Goal: Task Accomplishment & Management: Manage account settings

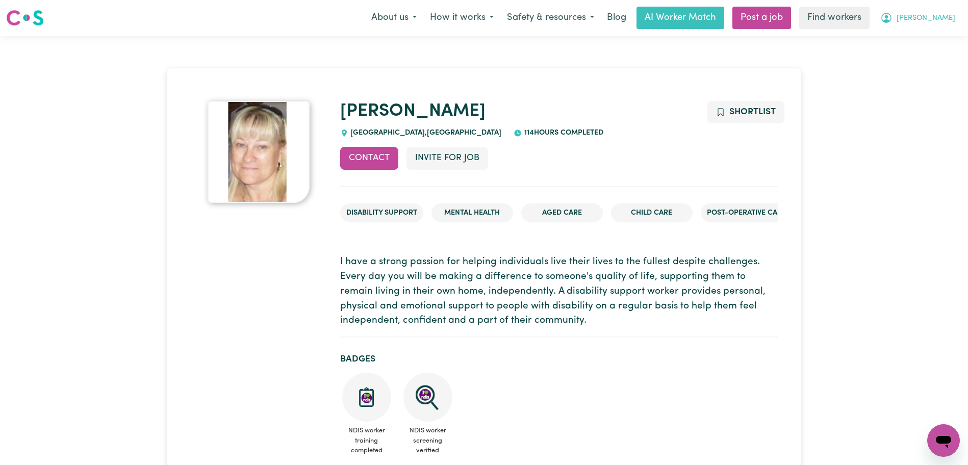
click at [893, 19] on icon "My Account" at bounding box center [886, 18] width 12 height 12
click at [926, 50] on link "Logout" at bounding box center [921, 58] width 81 height 19
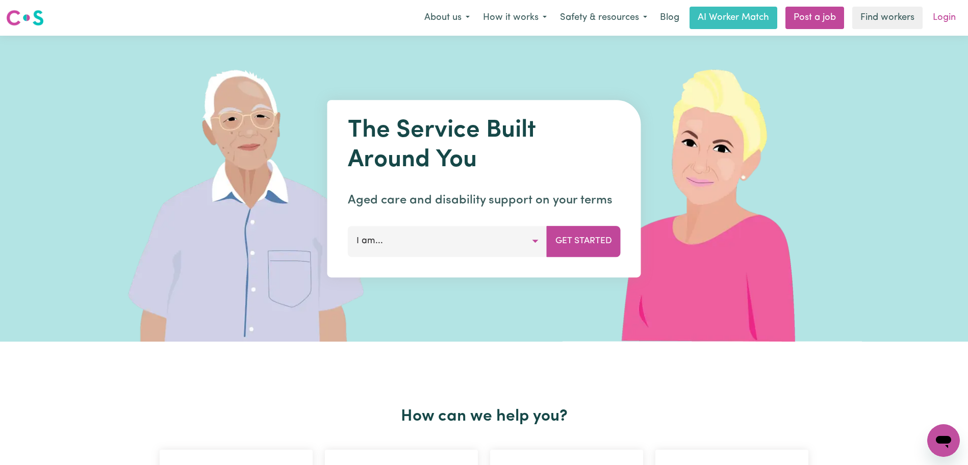
click at [946, 15] on link "Login" at bounding box center [944, 18] width 35 height 22
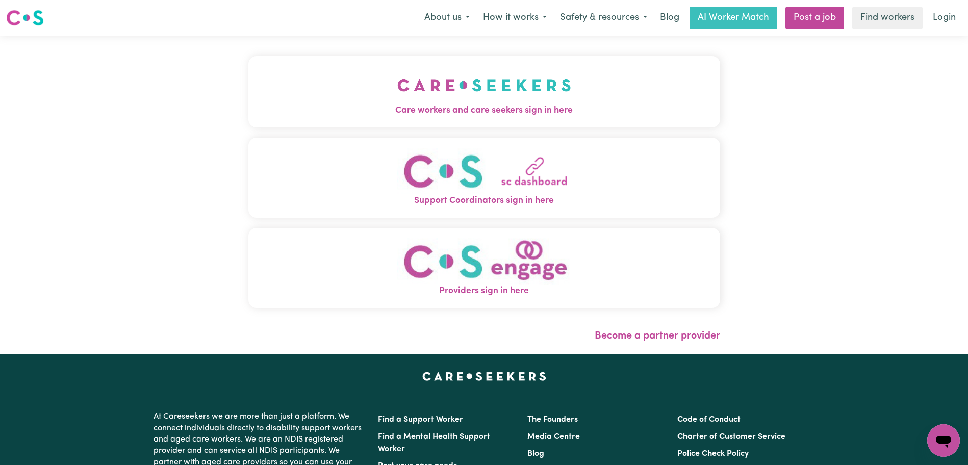
click at [469, 95] on img "Care workers and care seekers sign in here" at bounding box center [484, 85] width 174 height 38
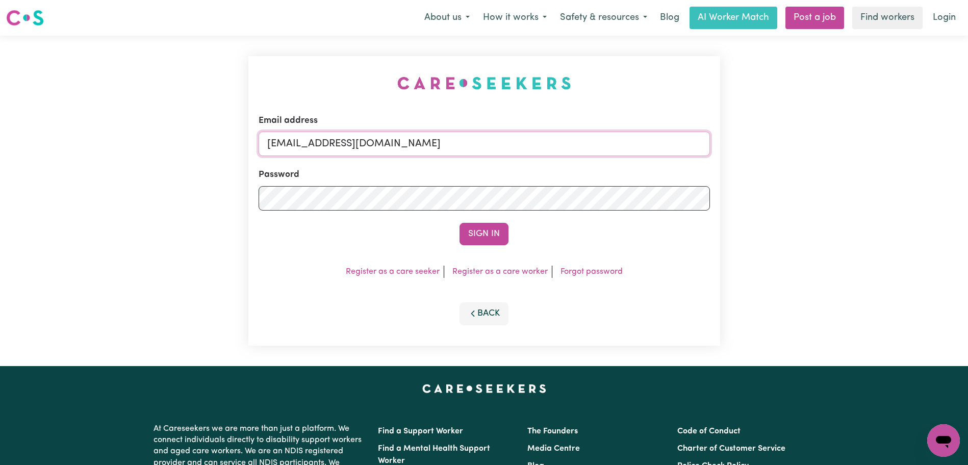
drag, startPoint x: 574, startPoint y: 147, endPoint x: 320, endPoint y: 145, distance: 254.0
click at [320, 145] on input "[EMAIL_ADDRESS][DOMAIN_NAME]" at bounding box center [484, 144] width 451 height 24
paste input "AnneLoechel"
type input "[EMAIL_ADDRESS][DOMAIN_NAME]"
click at [460, 223] on button "Sign In" at bounding box center [484, 234] width 49 height 22
